Goal: Browse casually: Explore the website without a specific task or goal

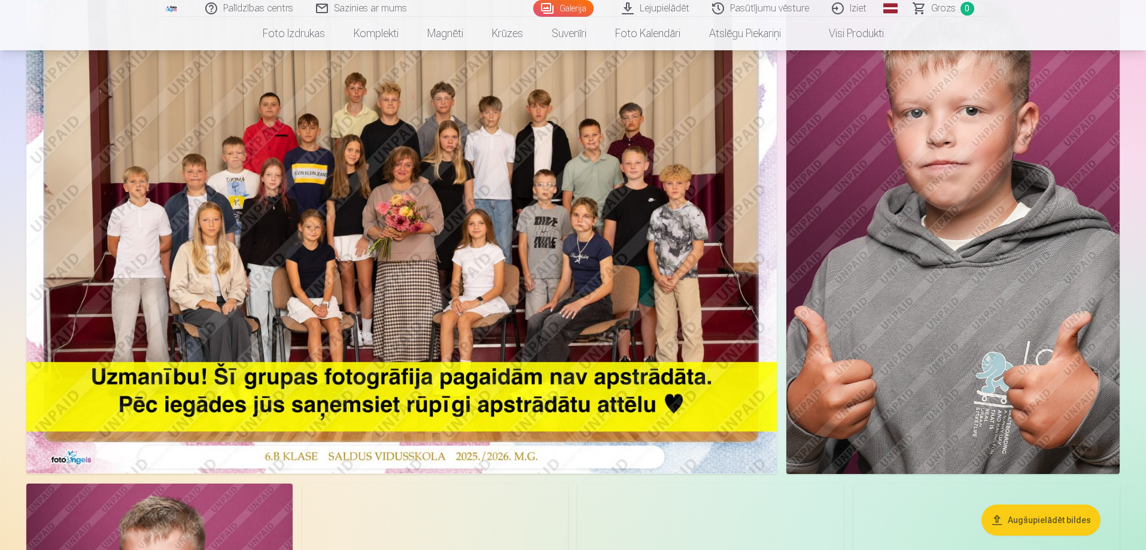
scroll to position [60, 0]
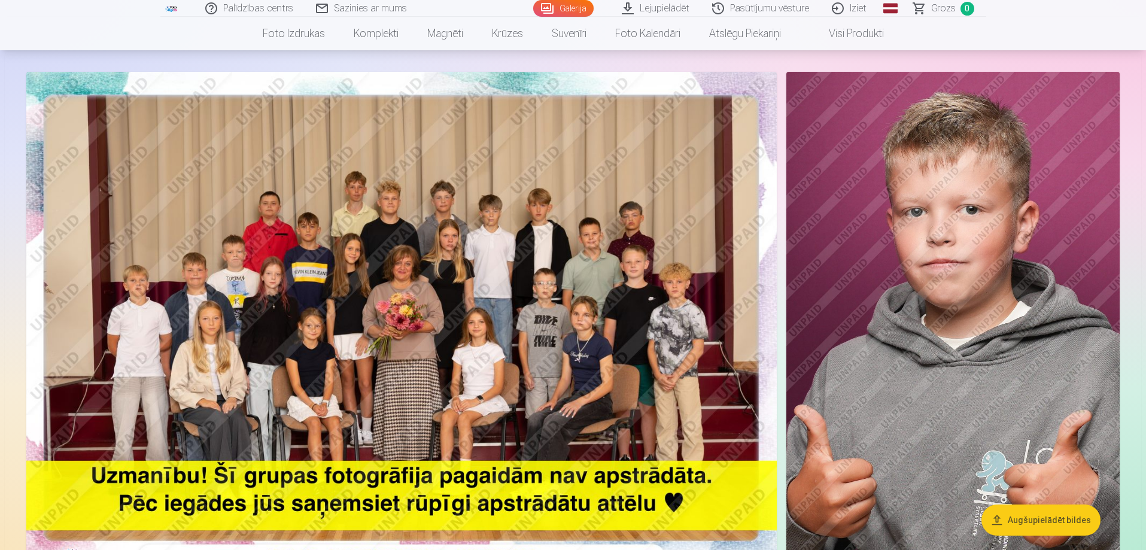
click at [509, 269] on img at bounding box center [401, 322] width 750 height 500
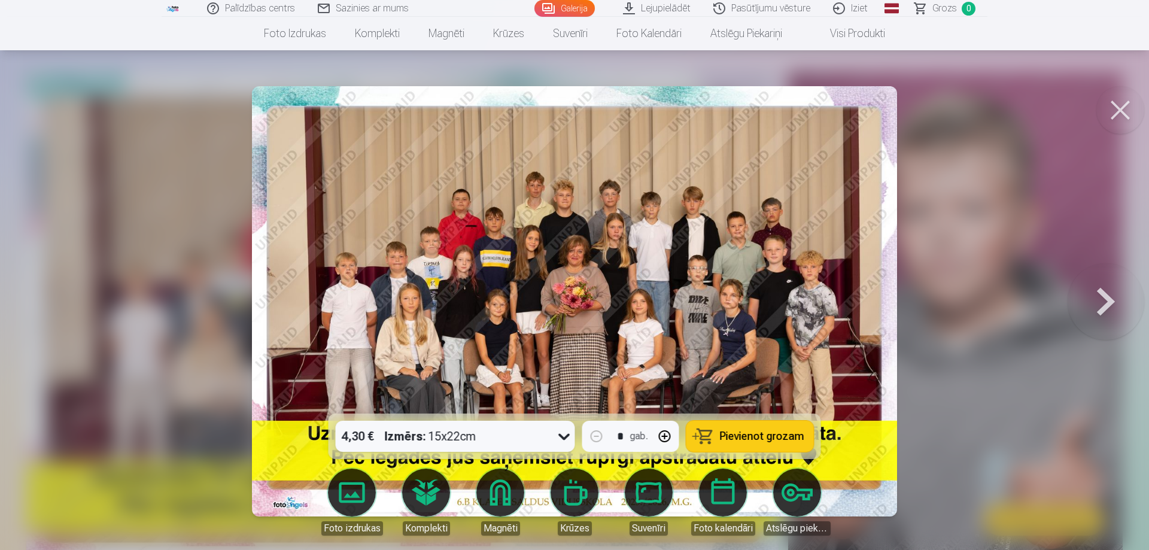
click at [509, 269] on img at bounding box center [574, 301] width 645 height 430
click at [464, 275] on img at bounding box center [574, 301] width 645 height 430
click at [1121, 105] on button at bounding box center [1120, 110] width 48 height 48
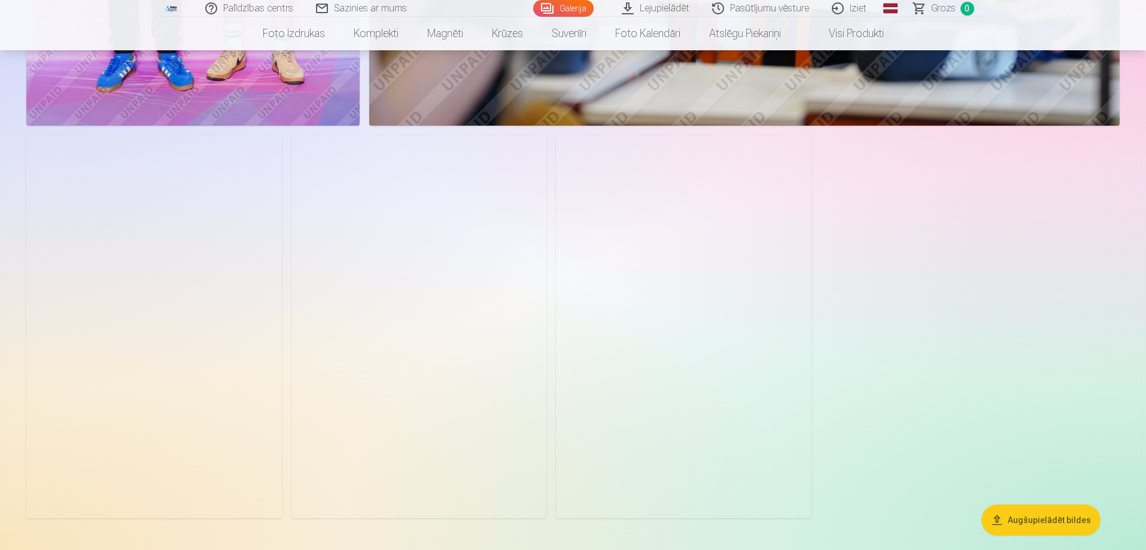
scroll to position [7301, 0]
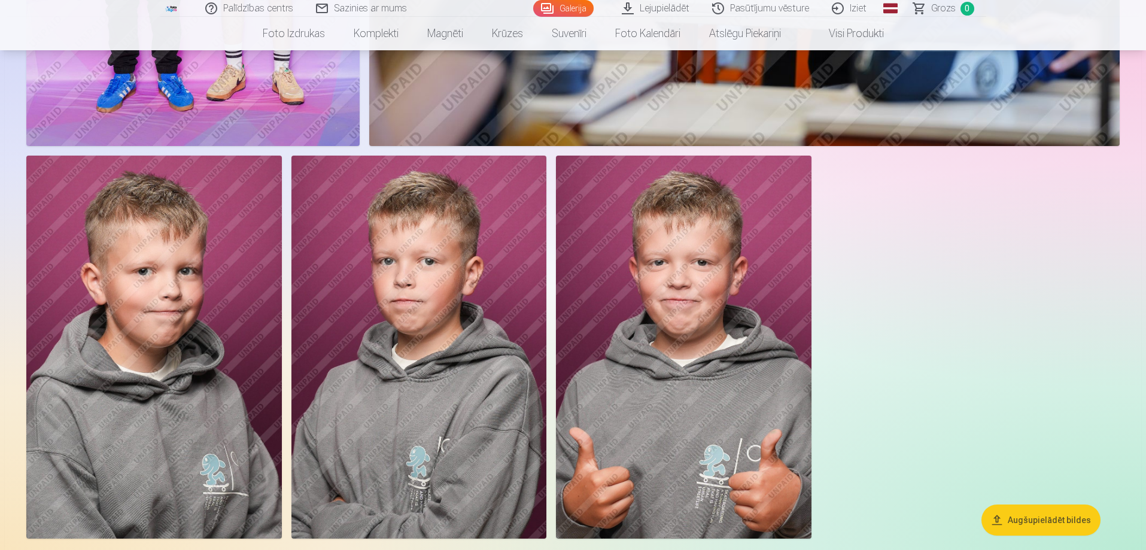
click at [676, 288] on img at bounding box center [684, 347] width 256 height 383
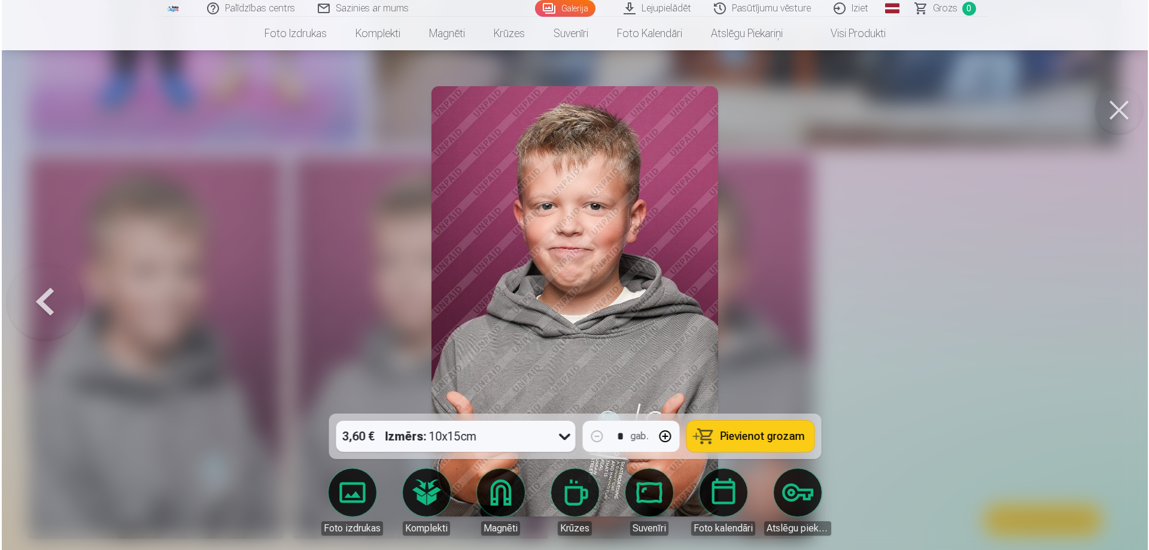
scroll to position [7319, 0]
click at [1114, 112] on button at bounding box center [1120, 110] width 48 height 48
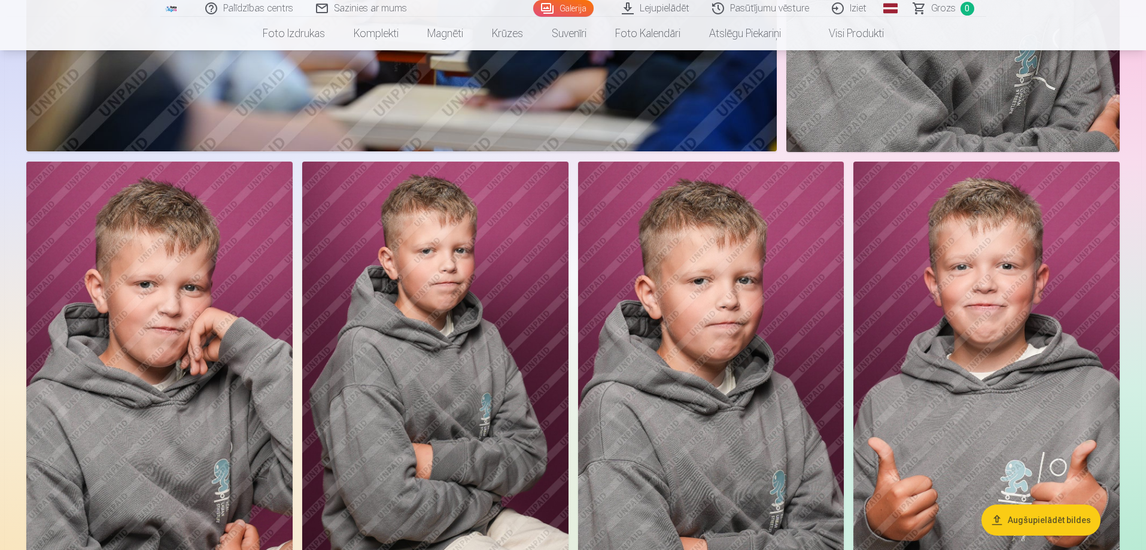
scroll to position [6403, 0]
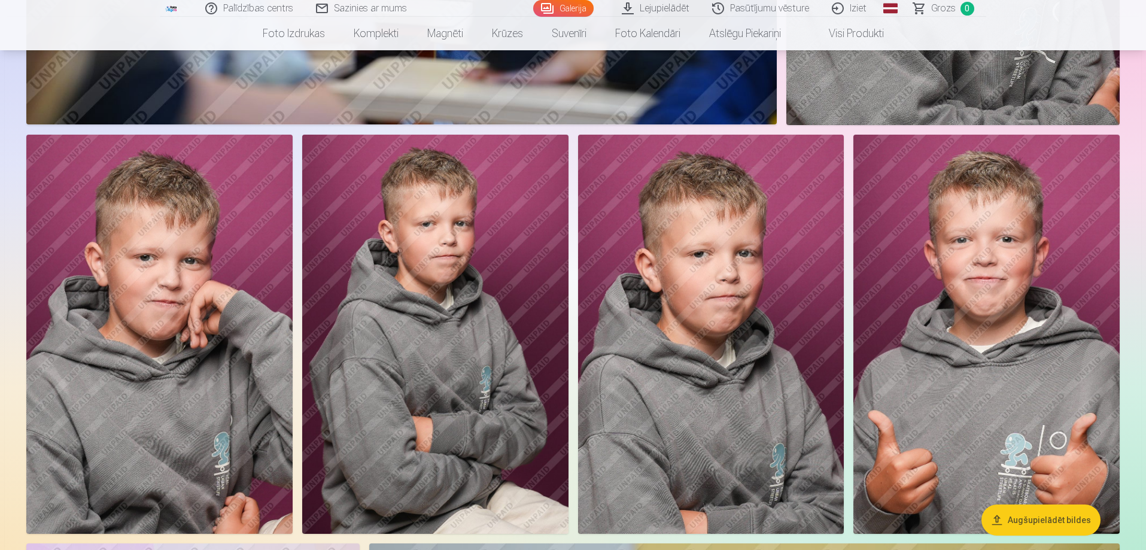
click at [153, 422] on img at bounding box center [159, 334] width 266 height 399
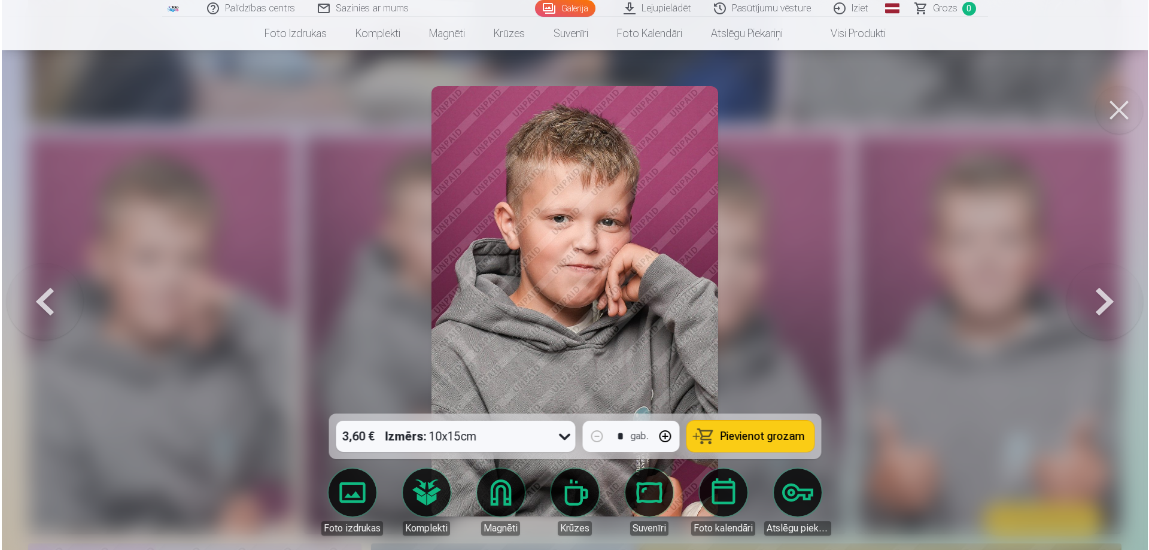
scroll to position [6419, 0]
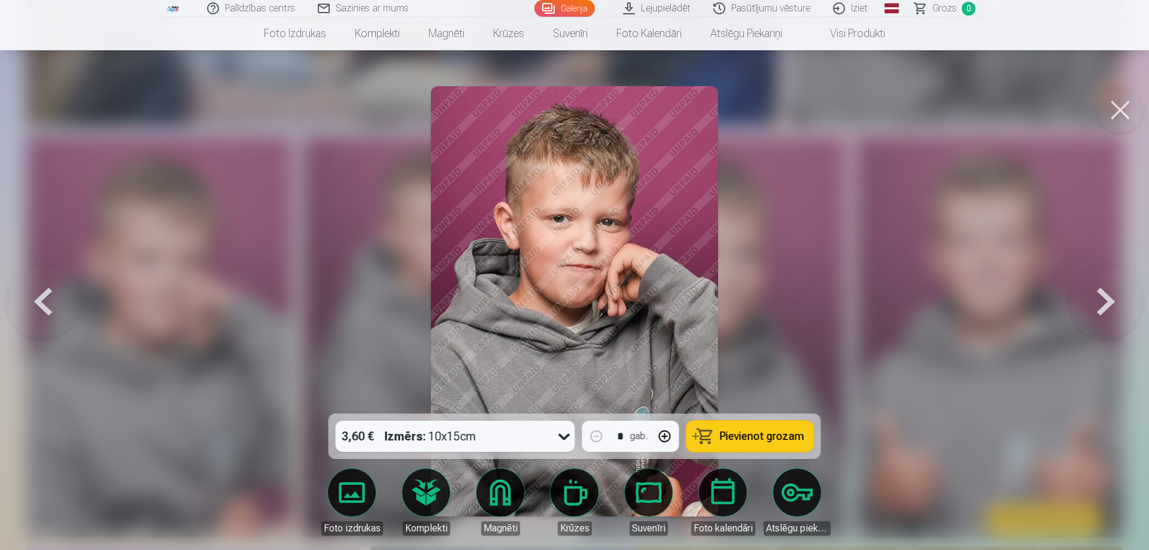
click at [1121, 98] on button at bounding box center [1120, 110] width 48 height 48
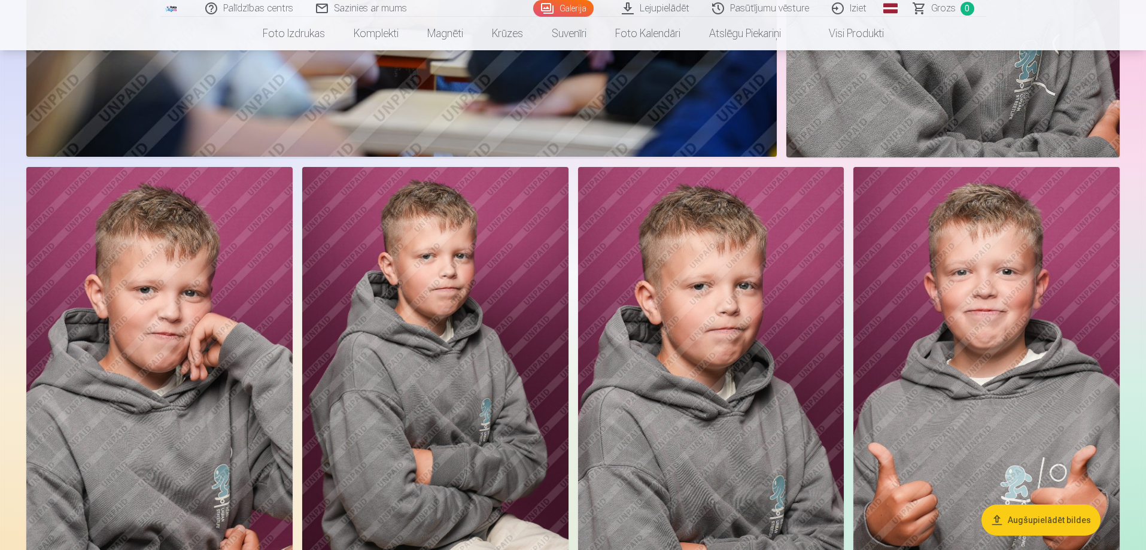
scroll to position [6104, 0]
